Goal: Task Accomplishment & Management: Use online tool/utility

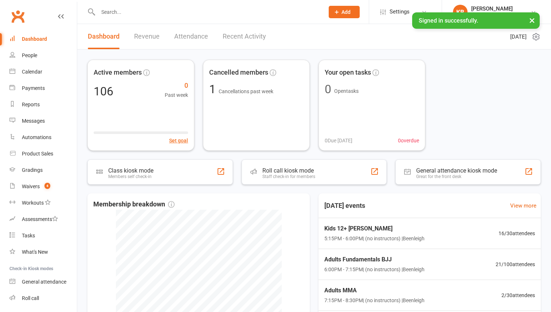
click at [133, 5] on div at bounding box center [203, 12] width 232 height 24
click at [132, 15] on input "text" at bounding box center [207, 12] width 223 height 10
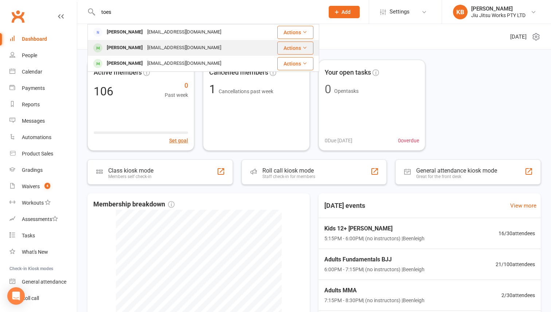
type input "toes"
click at [145, 48] on div "[EMAIL_ADDRESS][DOMAIN_NAME]" at bounding box center [184, 48] width 78 height 11
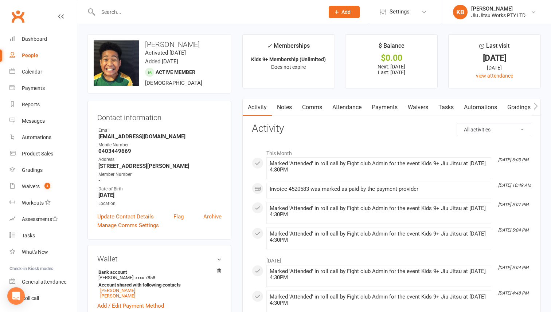
click at [389, 110] on link "Payments" at bounding box center [384, 107] width 36 height 17
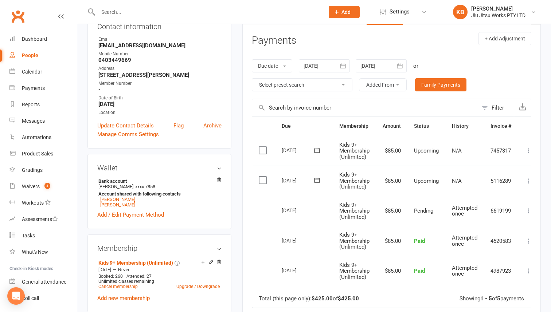
scroll to position [101, 0]
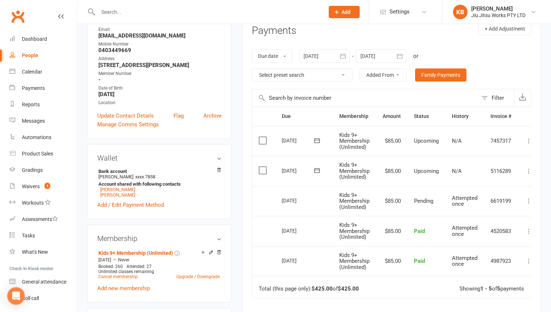
click at [136, 12] on input "text" at bounding box center [207, 12] width 223 height 10
click at [36, 189] on div "Waivers" at bounding box center [31, 187] width 18 height 6
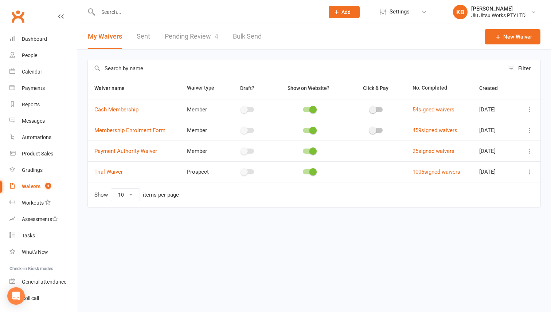
click at [215, 34] on span "4" at bounding box center [217, 36] width 4 height 8
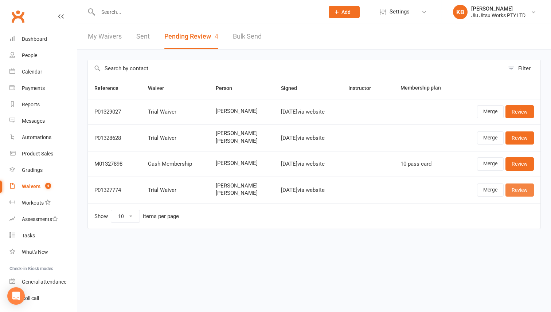
click at [518, 193] on link "Review" at bounding box center [519, 190] width 28 height 13
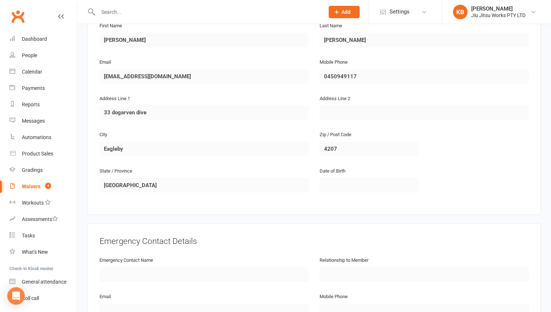
scroll to position [728, 0]
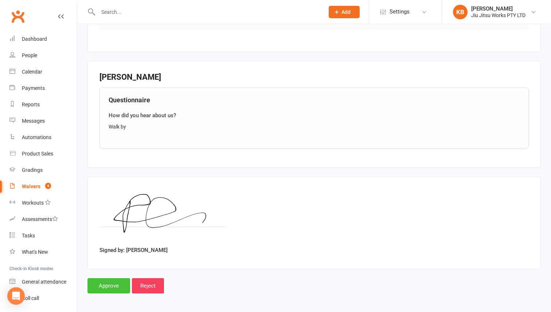
click at [114, 286] on input "Approve" at bounding box center [108, 285] width 43 height 15
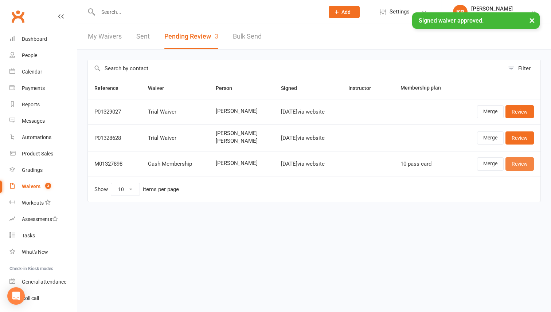
click at [514, 163] on link "Review" at bounding box center [519, 163] width 28 height 13
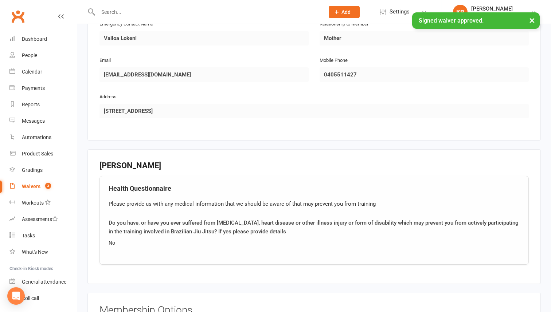
scroll to position [614, 0]
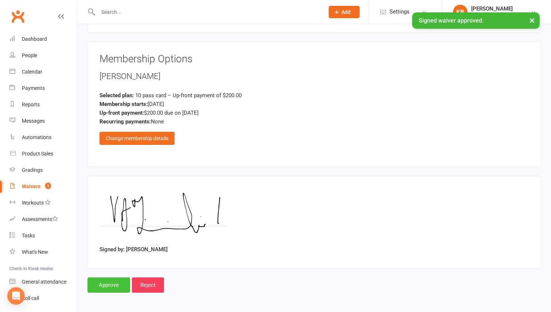
click at [121, 281] on input "Approve" at bounding box center [108, 285] width 43 height 15
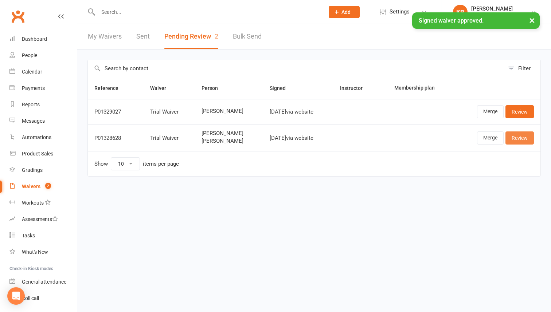
click at [521, 136] on link "Review" at bounding box center [519, 138] width 28 height 13
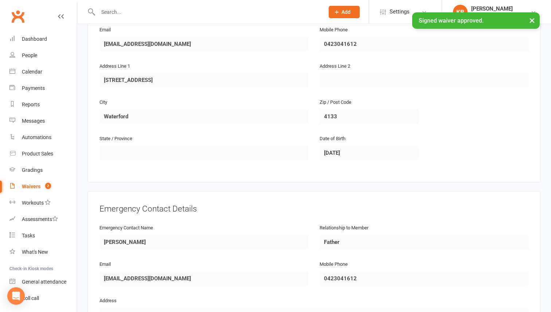
scroll to position [728, 0]
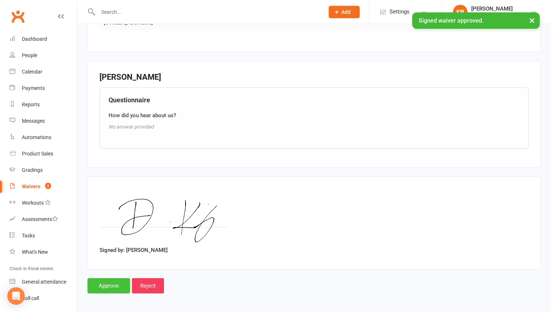
click at [112, 287] on input "Approve" at bounding box center [108, 285] width 43 height 15
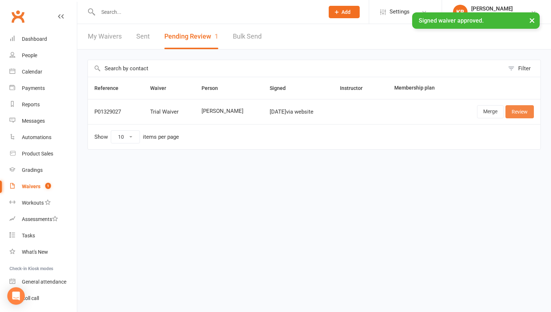
click at [517, 110] on link "Review" at bounding box center [519, 111] width 28 height 13
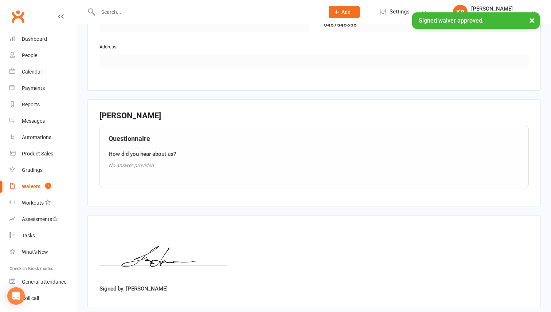
scroll to position [452, 0]
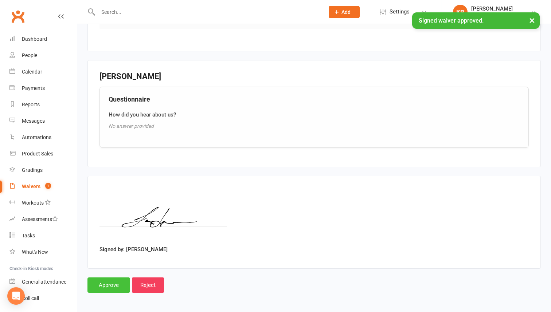
click at [102, 283] on input "Approve" at bounding box center [108, 285] width 43 height 15
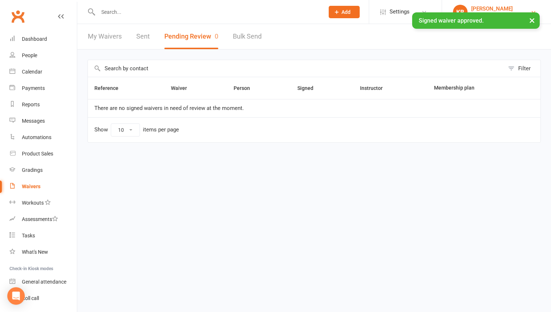
click at [493, 8] on div "Kaela Banney" at bounding box center [498, 8] width 54 height 7
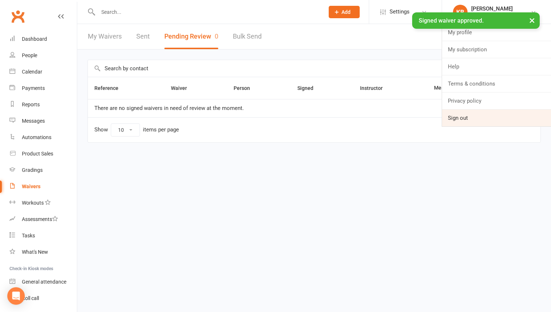
click at [467, 116] on link "Sign out" at bounding box center [496, 118] width 109 height 17
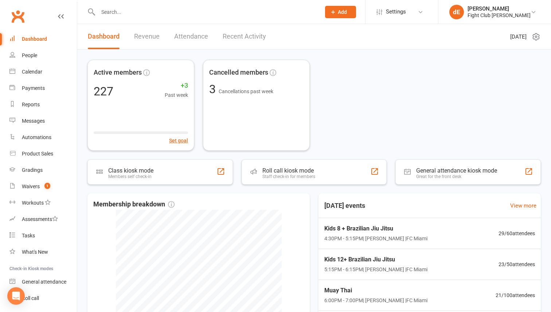
click at [138, 9] on input "text" at bounding box center [206, 12] width 220 height 10
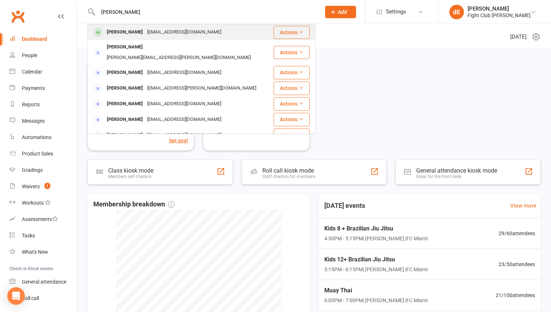
type input "[PERSON_NAME]"
click at [134, 29] on div "[PERSON_NAME]" at bounding box center [125, 32] width 40 height 11
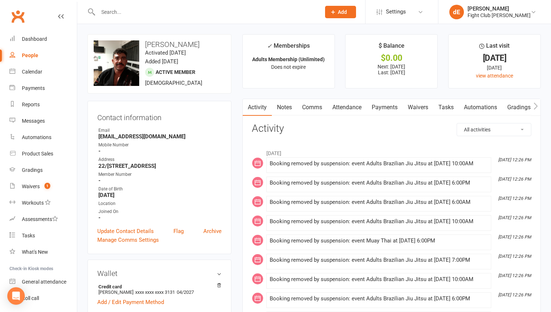
click at [392, 105] on link "Payments" at bounding box center [384, 107] width 36 height 17
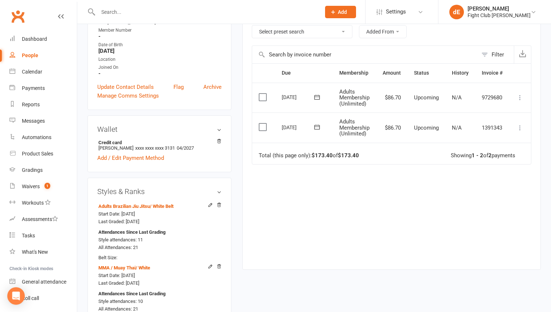
scroll to position [148, 0]
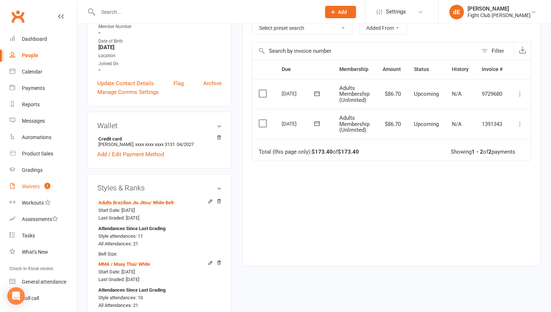
click at [20, 192] on link "Waivers 1" at bounding box center [42, 187] width 67 height 16
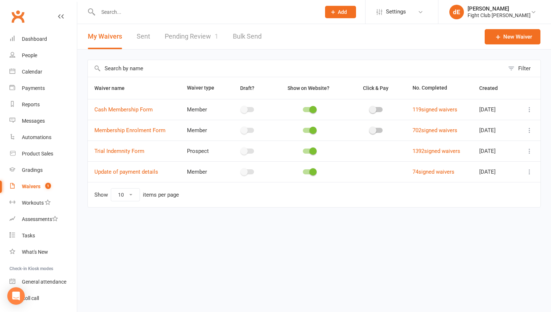
click at [170, 43] on link "Pending Review 1" at bounding box center [192, 36] width 54 height 25
select select "100"
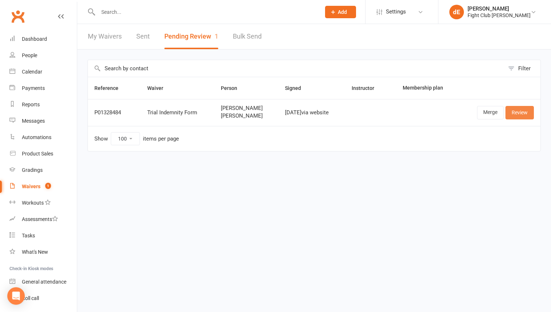
click at [519, 109] on link "Review" at bounding box center [519, 112] width 28 height 13
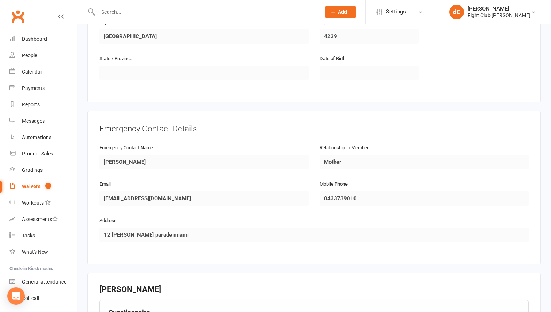
scroll to position [737, 0]
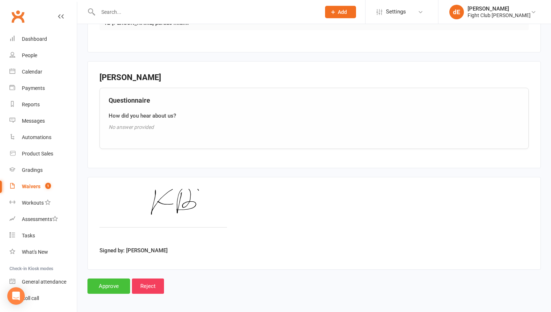
click at [116, 281] on input "Approve" at bounding box center [108, 286] width 43 height 15
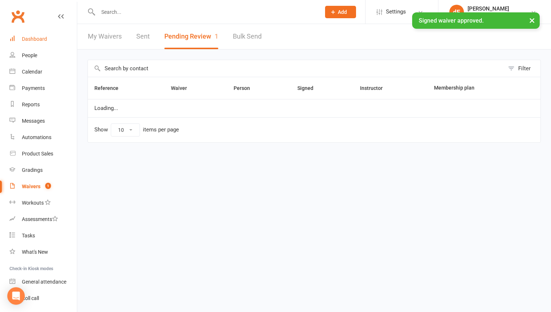
select select "100"
click at [44, 39] on div "Dashboard" at bounding box center [34, 39] width 25 height 6
